Goal: Task Accomplishment & Management: Manage account settings

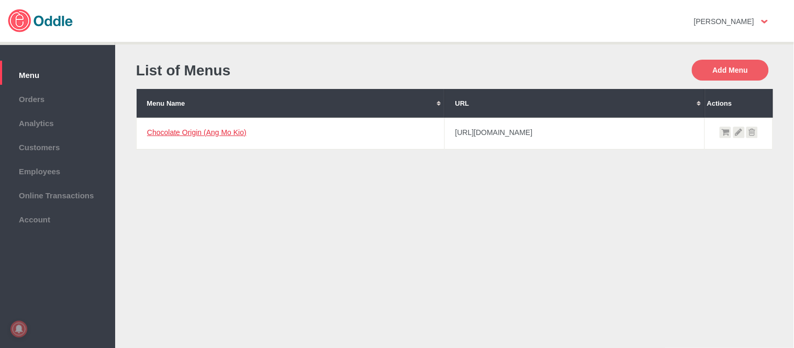
click at [210, 132] on link "Chocolate Origin (Ang Mo Kio)" at bounding box center [196, 132] width 99 height 8
click at [207, 129] on link "Chocolate Origin with Cacaocat" at bounding box center [198, 132] width 103 height 8
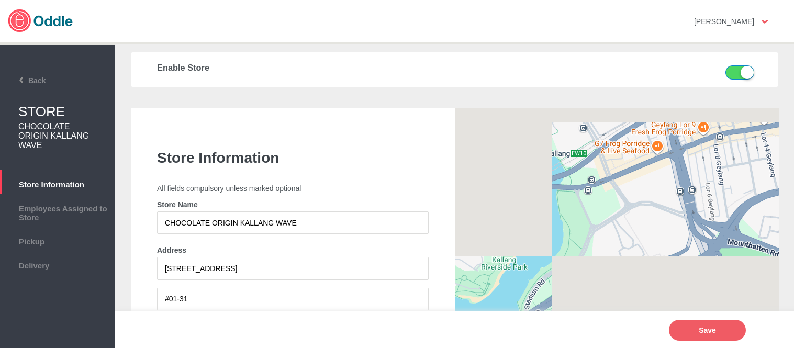
click at [50, 246] on li "Pickup" at bounding box center [57, 239] width 115 height 24
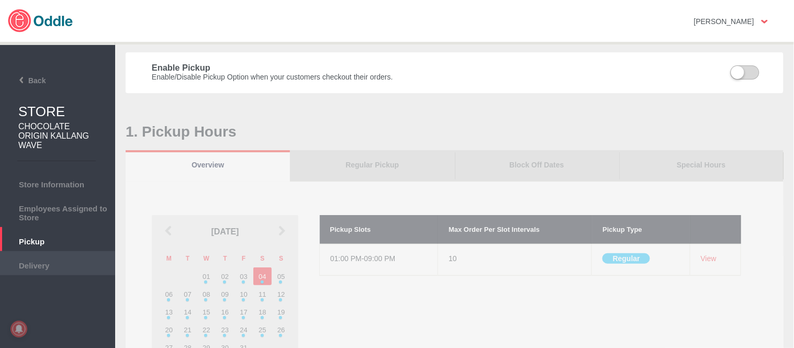
click at [72, 260] on span "Delivery" at bounding box center [57, 264] width 105 height 12
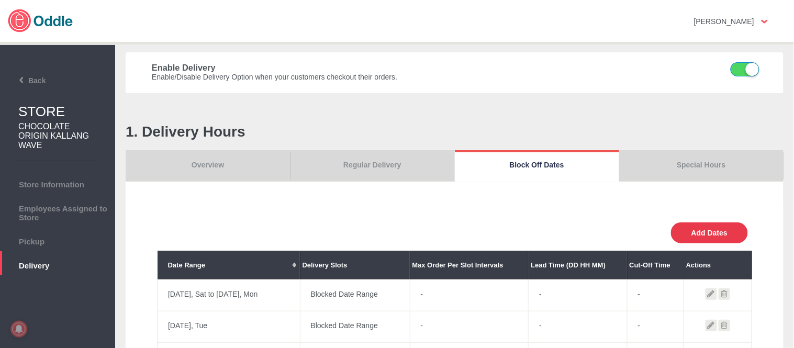
click at [704, 239] on button "Add Dates" at bounding box center [709, 232] width 77 height 21
select select "0"
type input "0"
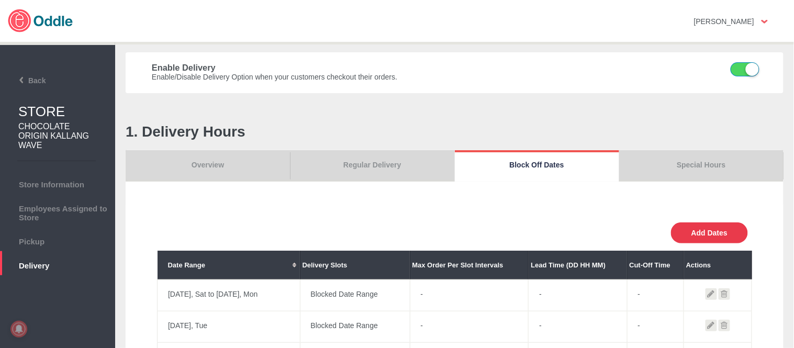
type input "30"
select select "11:00 AM"
select select "11:00 PM"
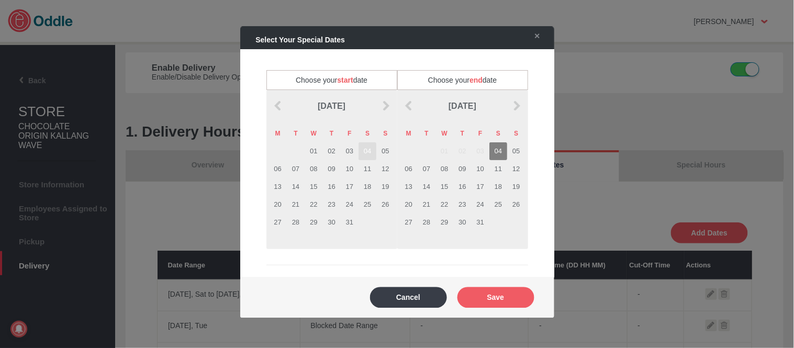
click at [367, 150] on td "04" at bounding box center [367, 151] width 18 height 18
click at [492, 152] on td "04" at bounding box center [498, 151] width 18 height 18
click at [514, 288] on button "Save" at bounding box center [495, 297] width 77 height 21
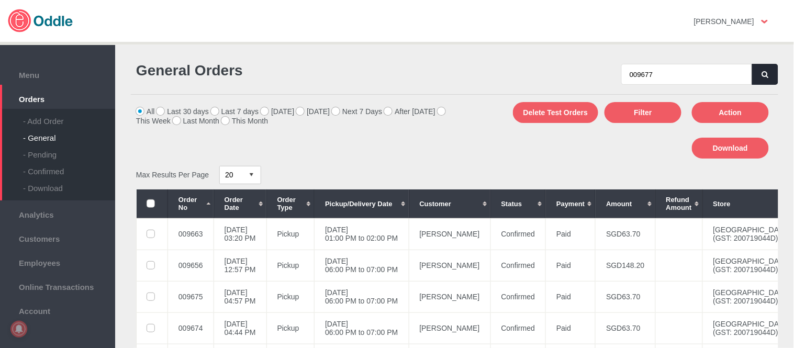
type input "009677"
click at [764, 75] on icon "button" at bounding box center [765, 74] width 6 height 7
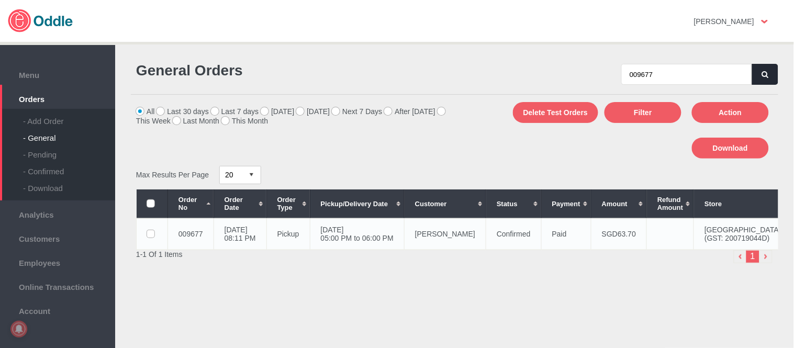
click at [404, 246] on td "[DATE] 05:00 PM to 06:00 PM" at bounding box center [357, 233] width 94 height 31
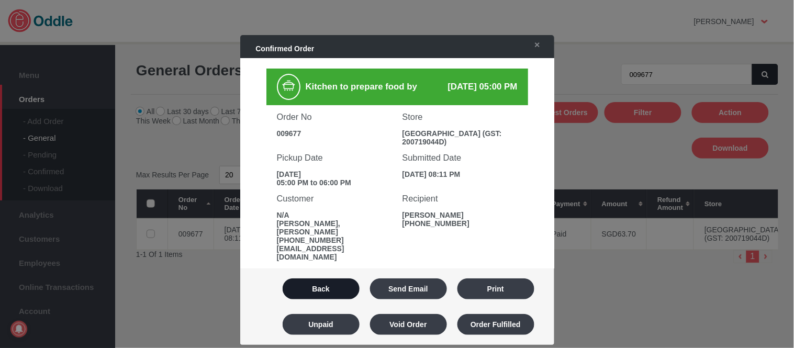
click at [328, 290] on button "Back" at bounding box center [321, 288] width 77 height 21
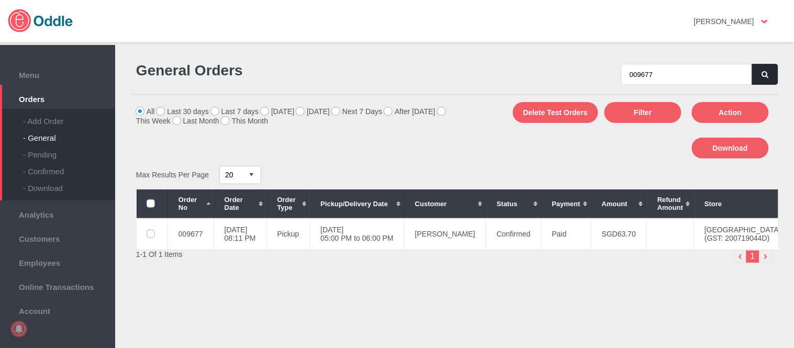
click at [757, 71] on button "button" at bounding box center [765, 74] width 26 height 21
click at [762, 71] on icon "button" at bounding box center [765, 74] width 6 height 7
click at [452, 229] on td "[PERSON_NAME]" at bounding box center [445, 233] width 82 height 31
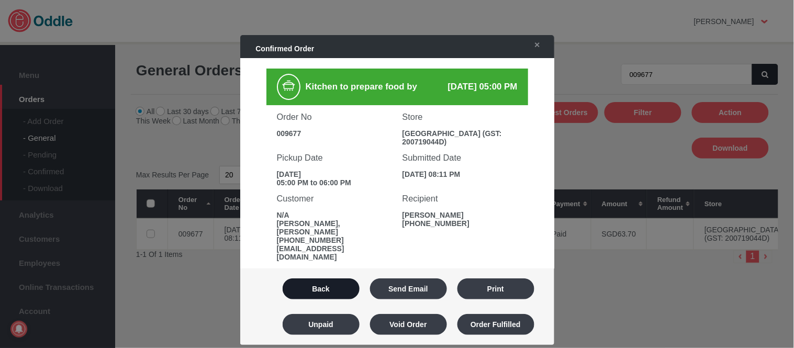
click at [323, 284] on button "Back" at bounding box center [321, 288] width 77 height 21
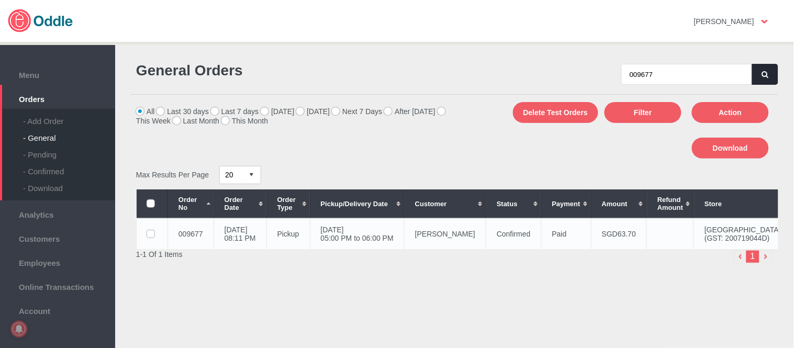
click at [481, 238] on td "[PERSON_NAME]" at bounding box center [445, 233] width 82 height 31
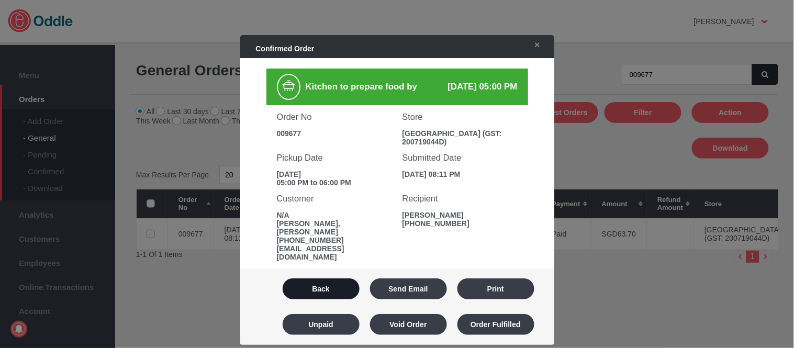
click at [320, 286] on button "Back" at bounding box center [321, 288] width 77 height 21
